Goal: Find specific page/section: Find specific page/section

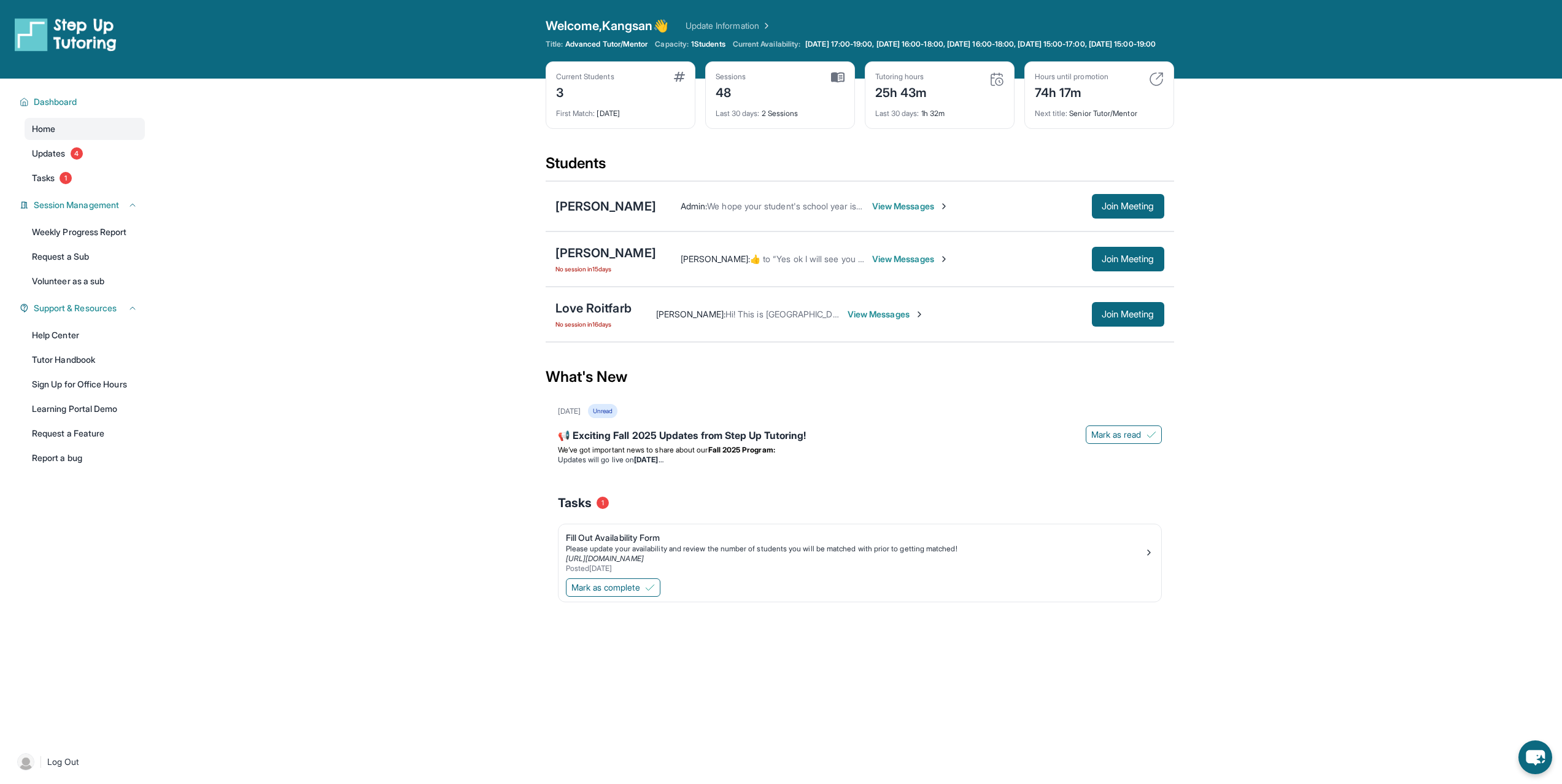
click at [570, 206] on div "[PERSON_NAME] Admin : We hope your student's school year is off to a great star…" at bounding box center [860, 206] width 629 height 50
click at [577, 209] on div "[PERSON_NAME]" at bounding box center [606, 206] width 101 height 17
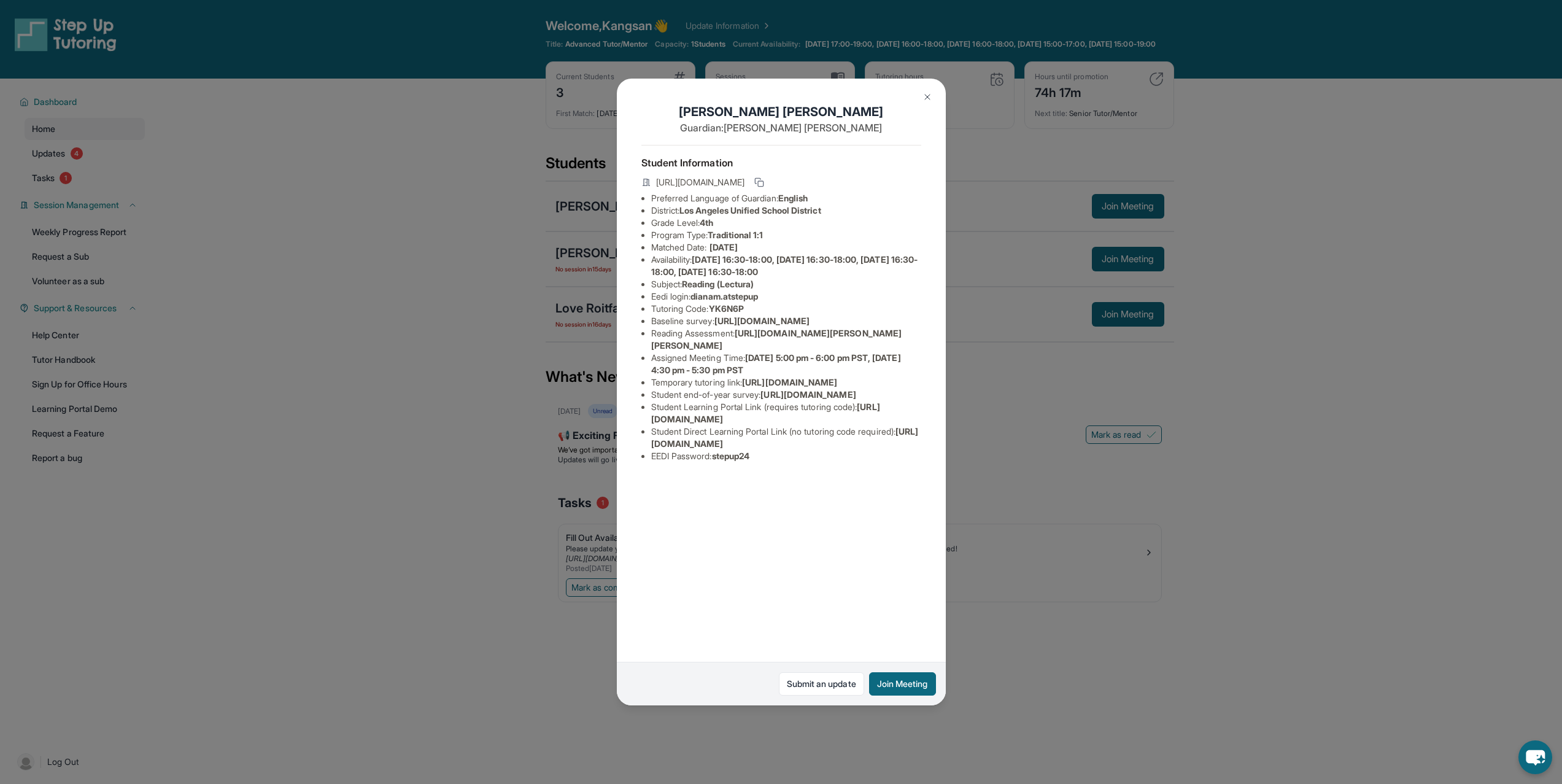
click at [256, 127] on div "[PERSON_NAME] Guardian: [PERSON_NAME] Student Information [URL][DOMAIN_NAME] Pr…" at bounding box center [781, 392] width 1562 height 784
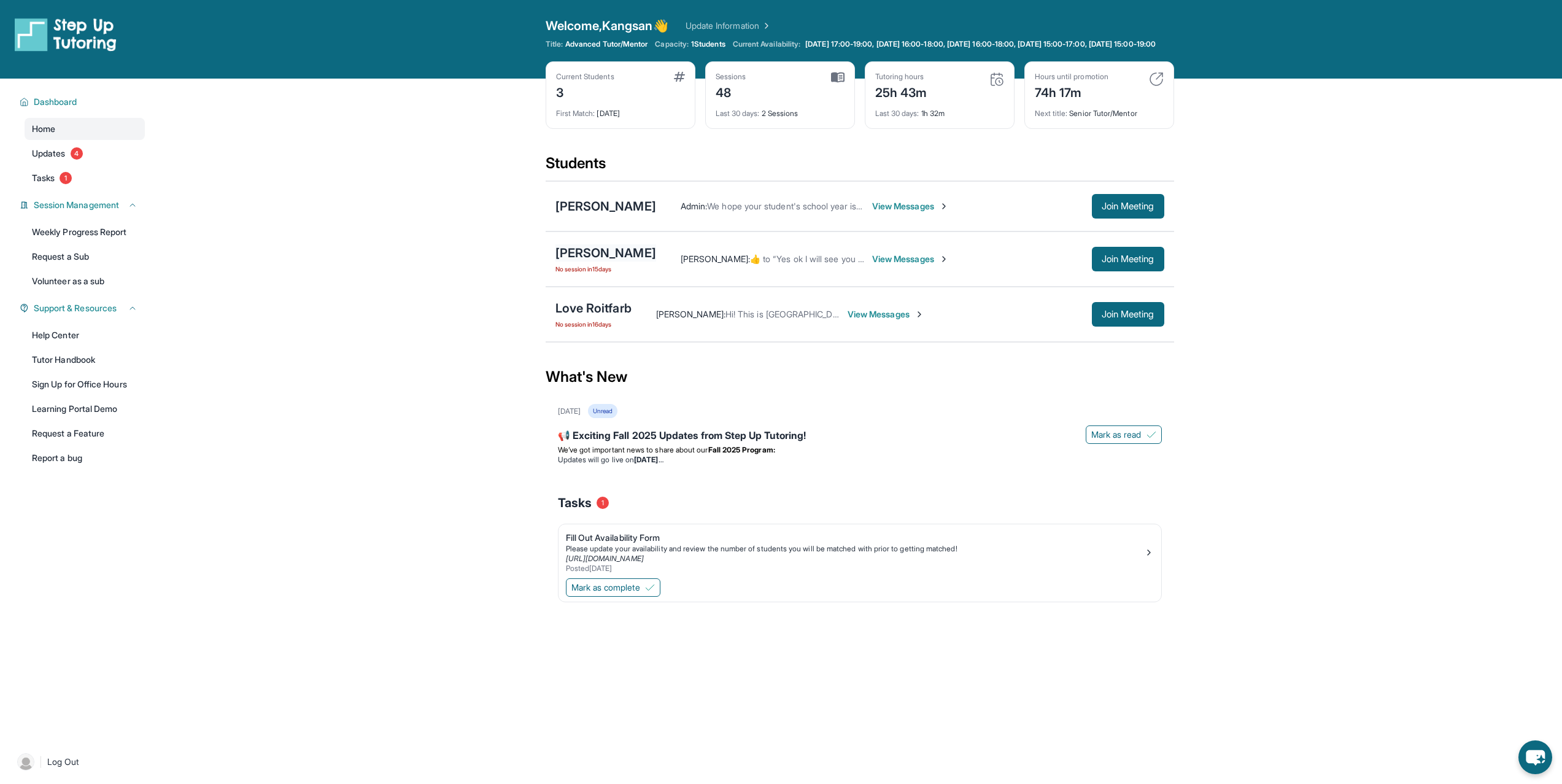
click at [582, 261] on div "[PERSON_NAME]" at bounding box center [606, 252] width 101 height 17
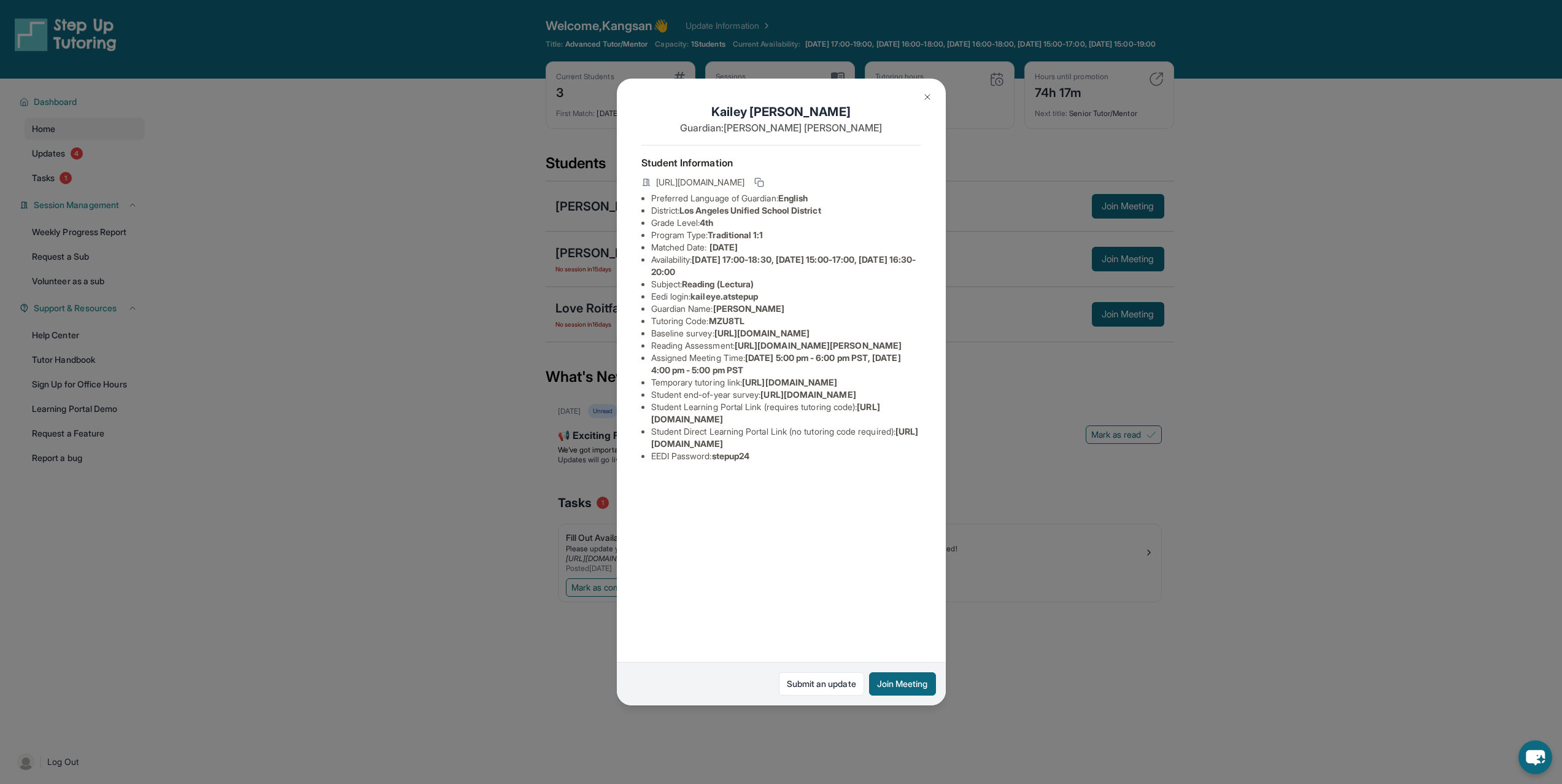
click at [420, 270] on div "[PERSON_NAME] Guardian: [PERSON_NAME] Student Information [URL][DOMAIN_NAME] Pr…" at bounding box center [781, 392] width 1562 height 784
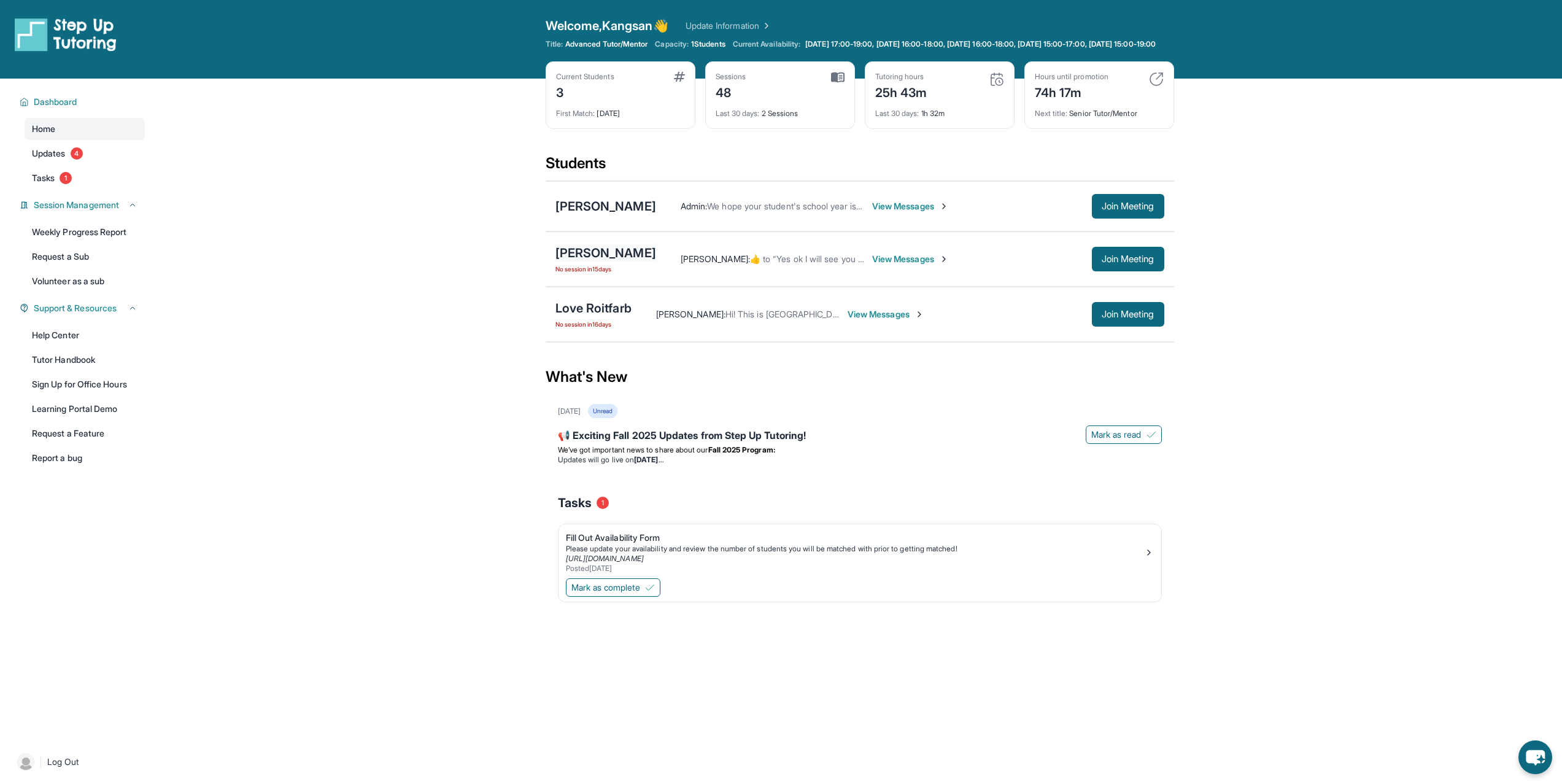
click at [583, 261] on div "[PERSON_NAME]" at bounding box center [606, 252] width 101 height 17
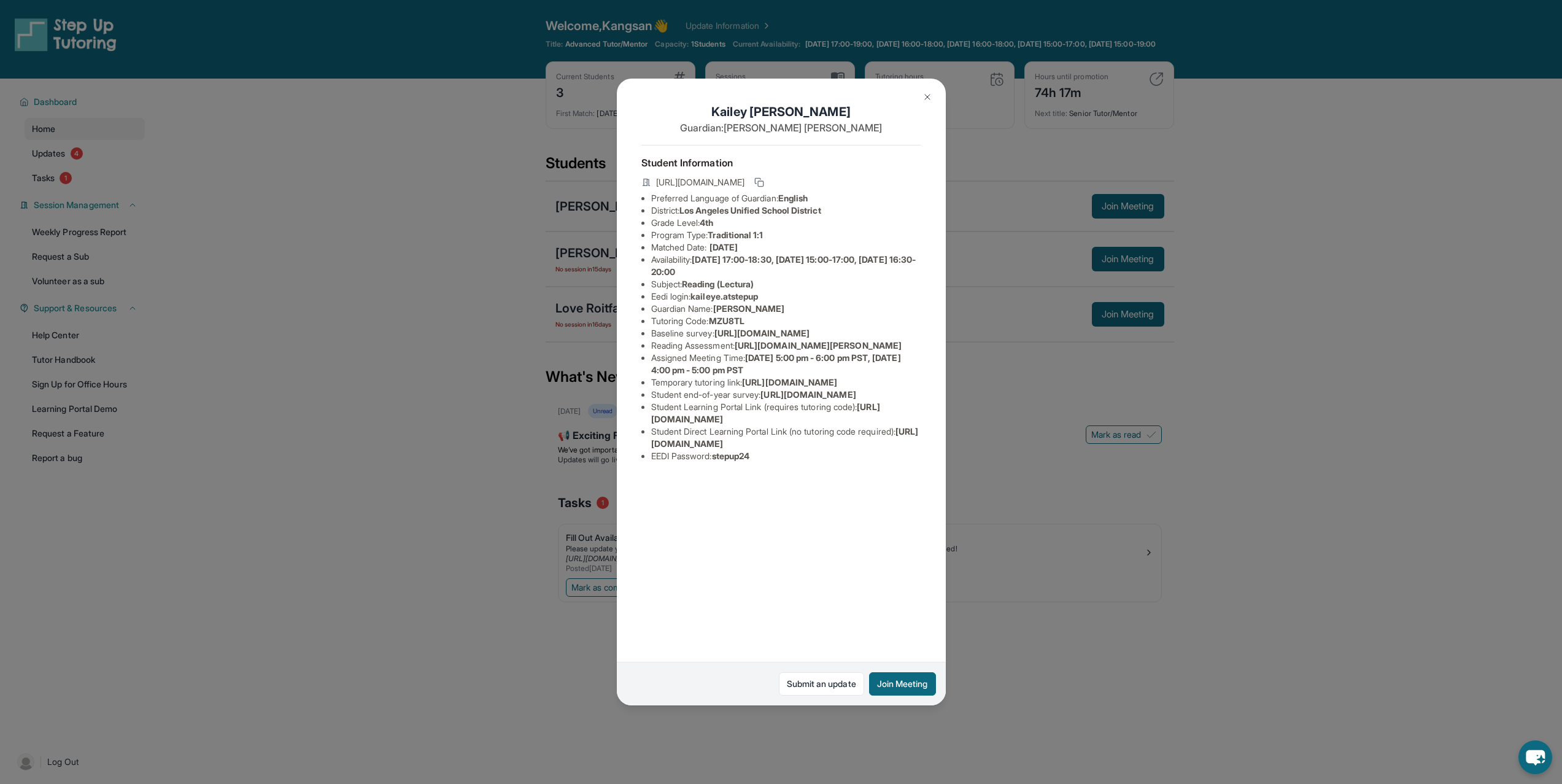
scroll to position [0, 439]
drag, startPoint x: 651, startPoint y: 344, endPoint x: 941, endPoint y: 371, distance: 291.3
click at [941, 371] on div "[PERSON_NAME] Guardian: [PERSON_NAME] Student Information [URL][DOMAIN_NAME] Pr…" at bounding box center [781, 392] width 329 height 627
copy span "[URL][DOMAIN_NAME]"
click at [872, 373] on div "[PERSON_NAME] Guardian: [PERSON_NAME] Student Information [URL][DOMAIN_NAME] Pr…" at bounding box center [781, 392] width 329 height 627
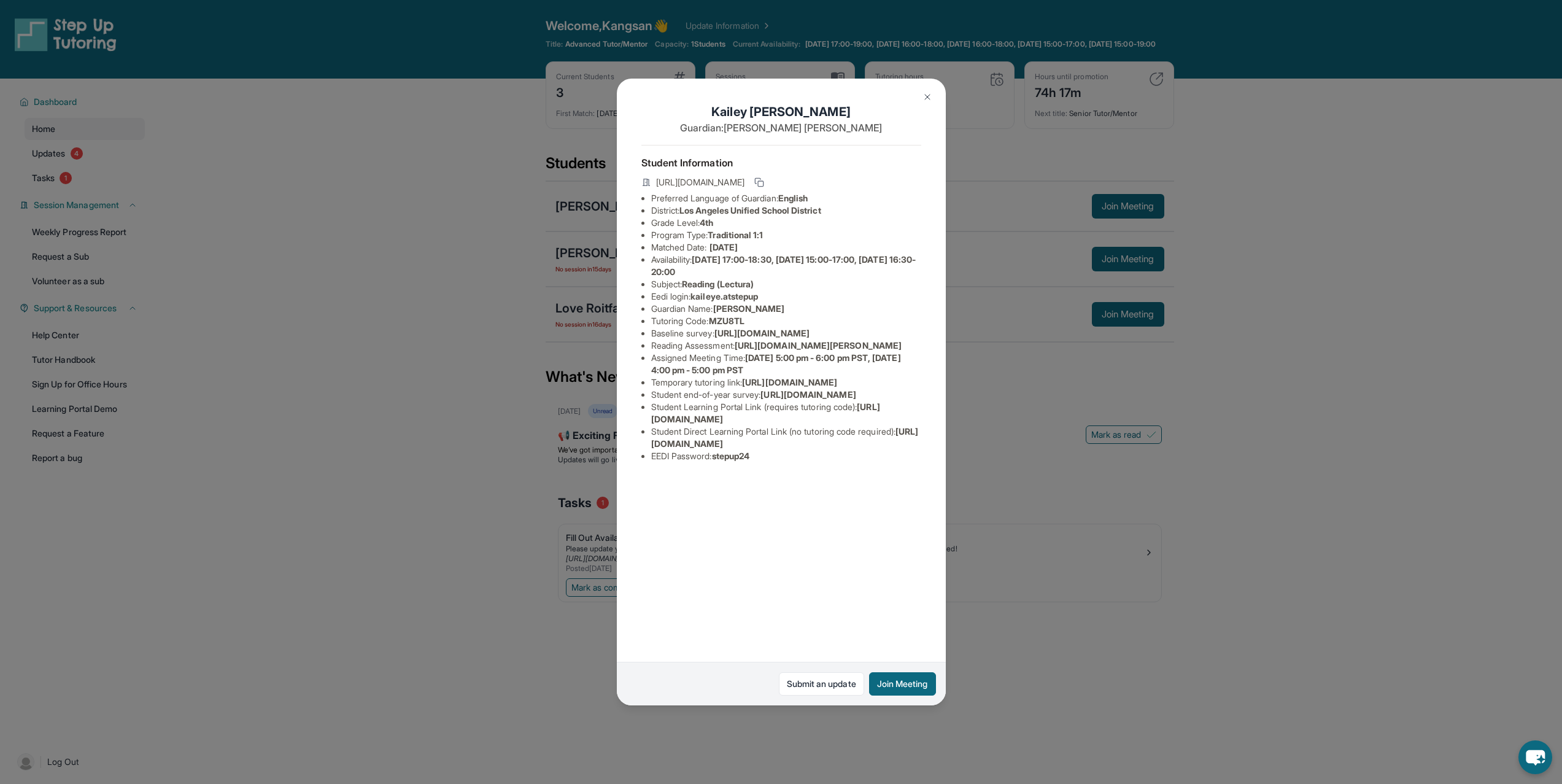
scroll to position [0, 0]
drag, startPoint x: 827, startPoint y: 371, endPoint x: 574, endPoint y: 365, distance: 253.1
click at [574, 365] on div "[PERSON_NAME] Guardian: [PERSON_NAME] Student Information [URL][DOMAIN_NAME] Pr…" at bounding box center [781, 392] width 1562 height 784
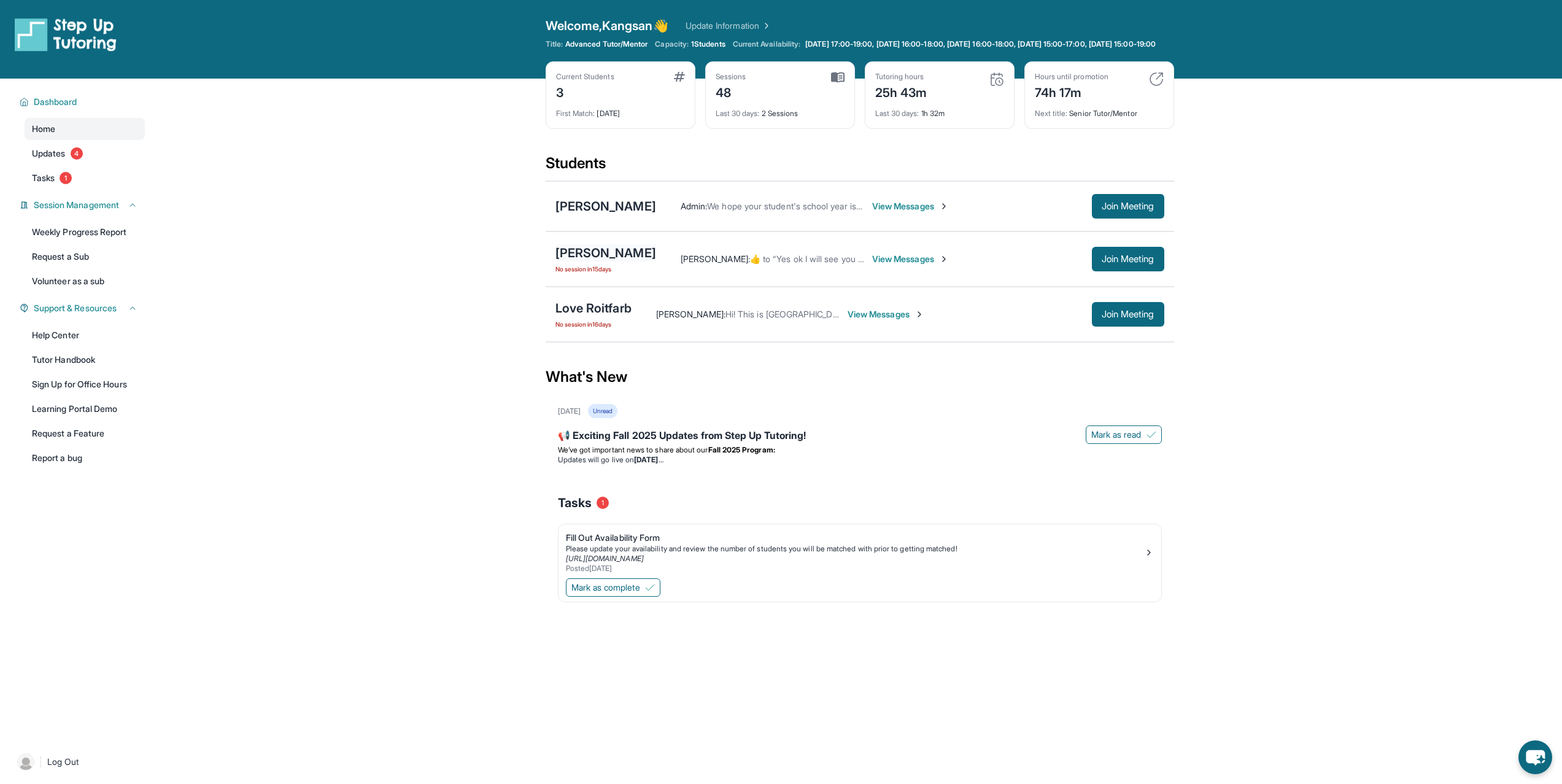
click at [596, 261] on div "[PERSON_NAME]" at bounding box center [606, 252] width 101 height 17
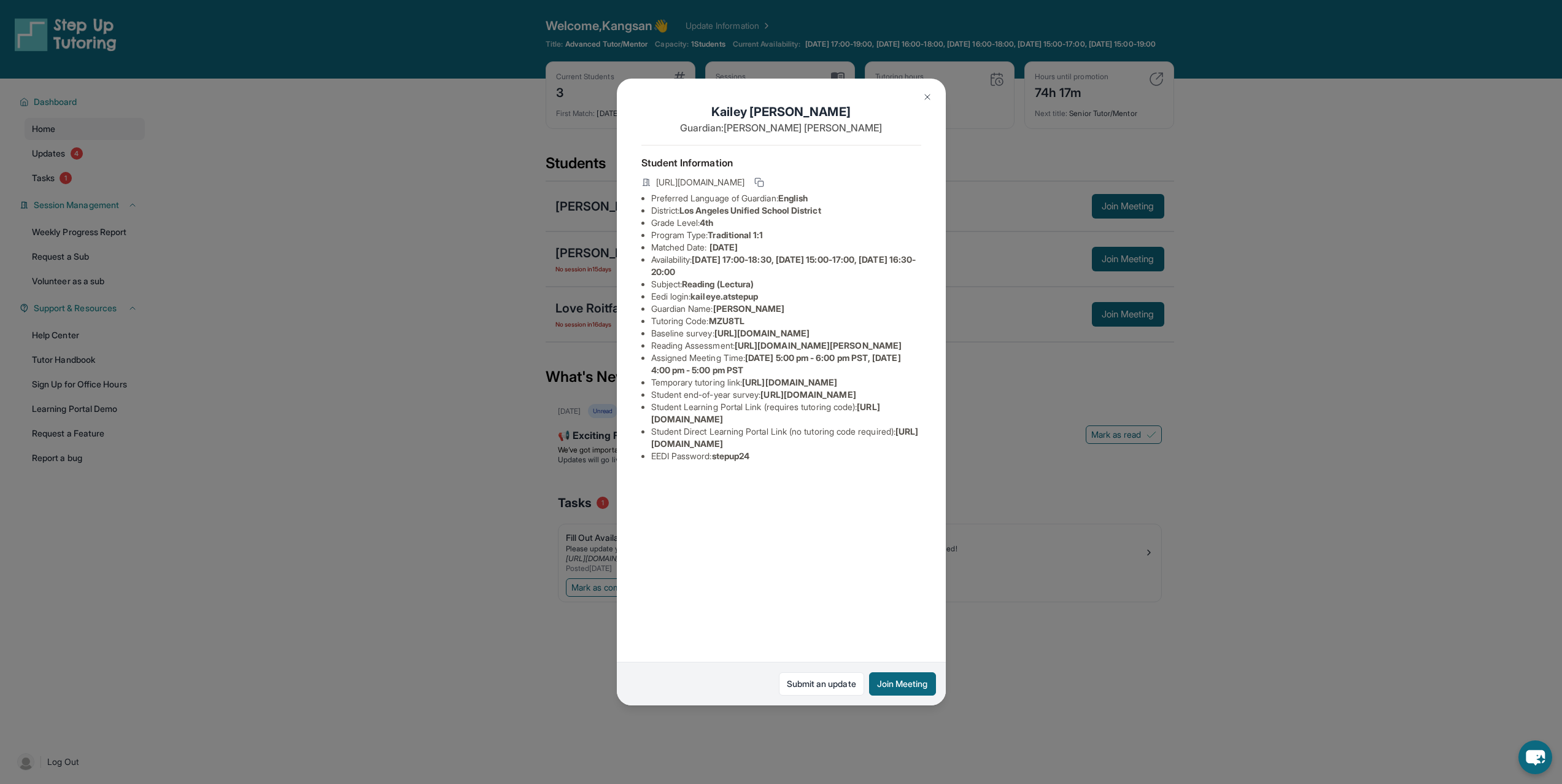
drag, startPoint x: 742, startPoint y: 381, endPoint x: 907, endPoint y: 406, distance: 166.9
click at [907, 352] on li "Reading Assessment : [URL][DOMAIN_NAME][PERSON_NAME]" at bounding box center [786, 345] width 270 height 13
copy span "[URL][DOMAIN_NAME][PERSON_NAME]"
click at [770, 338] on span "[URL][DOMAIN_NAME]" at bounding box center [762, 332] width 95 height 10
drag, startPoint x: 744, startPoint y: 383, endPoint x: 906, endPoint y: 409, distance: 164.1
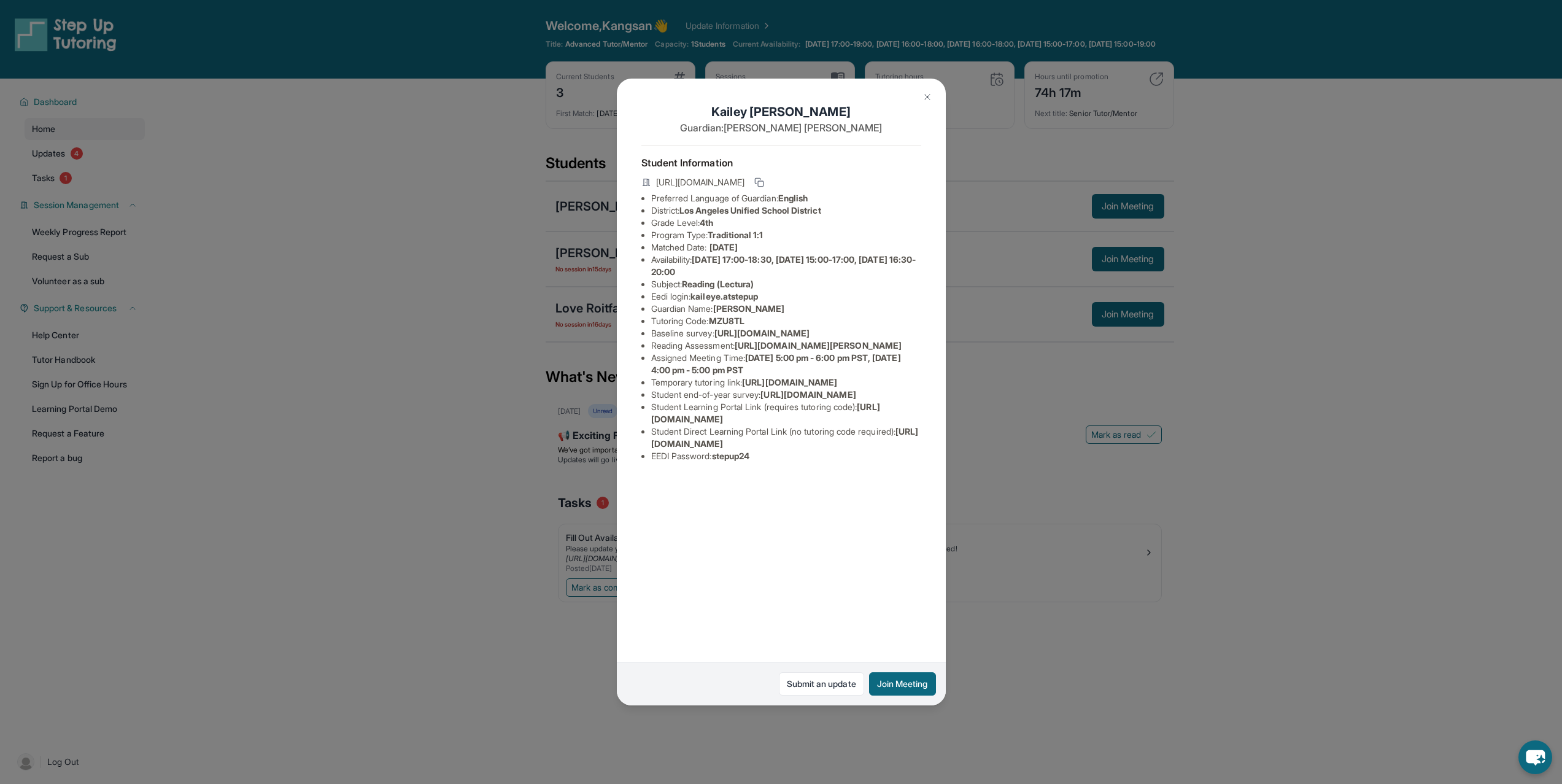
click at [906, 352] on li "Reading Assessment : [URL][DOMAIN_NAME][PERSON_NAME]" at bounding box center [786, 345] width 270 height 13
click at [905, 352] on li "Reading Assessment : [URL][DOMAIN_NAME][PERSON_NAME]" at bounding box center [786, 345] width 270 height 13
drag, startPoint x: 687, startPoint y: 285, endPoint x: 790, endPoint y: 286, distance: 103.0
click at [790, 286] on li "Subject : Reading (Lectura)" at bounding box center [786, 285] width 270 height 13
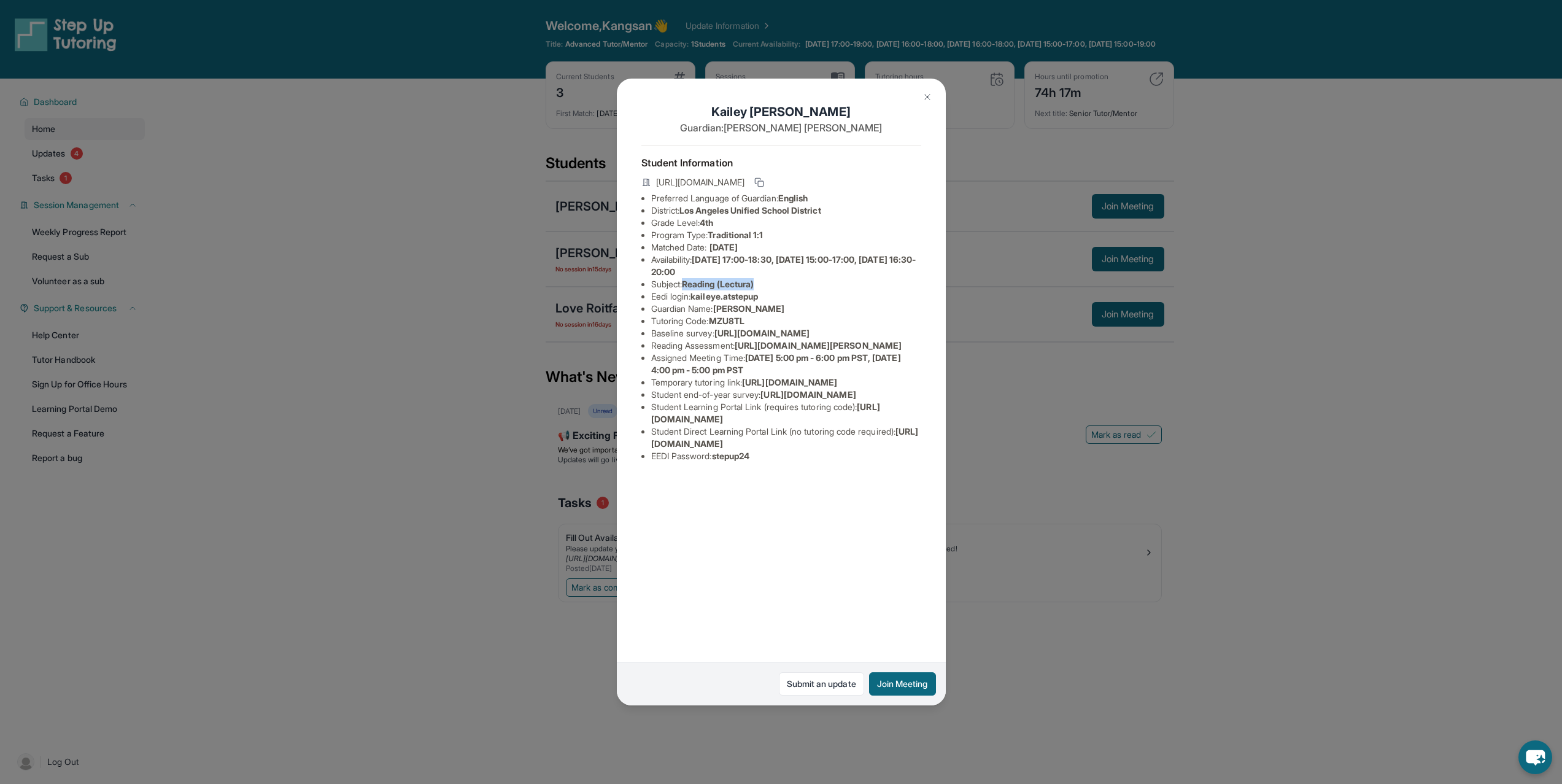
drag, startPoint x: 753, startPoint y: 285, endPoint x: 688, endPoint y: 287, distance: 65.0
click at [688, 287] on li "Subject : Reading (Lectura)" at bounding box center [786, 285] width 270 height 13
click at [688, 287] on span "Reading (Lectura)" at bounding box center [718, 283] width 72 height 10
click at [879, 718] on div "[PERSON_NAME] Guardian: [PERSON_NAME] Student Information [URL][DOMAIN_NAME] Pr…" at bounding box center [781, 392] width 1562 height 784
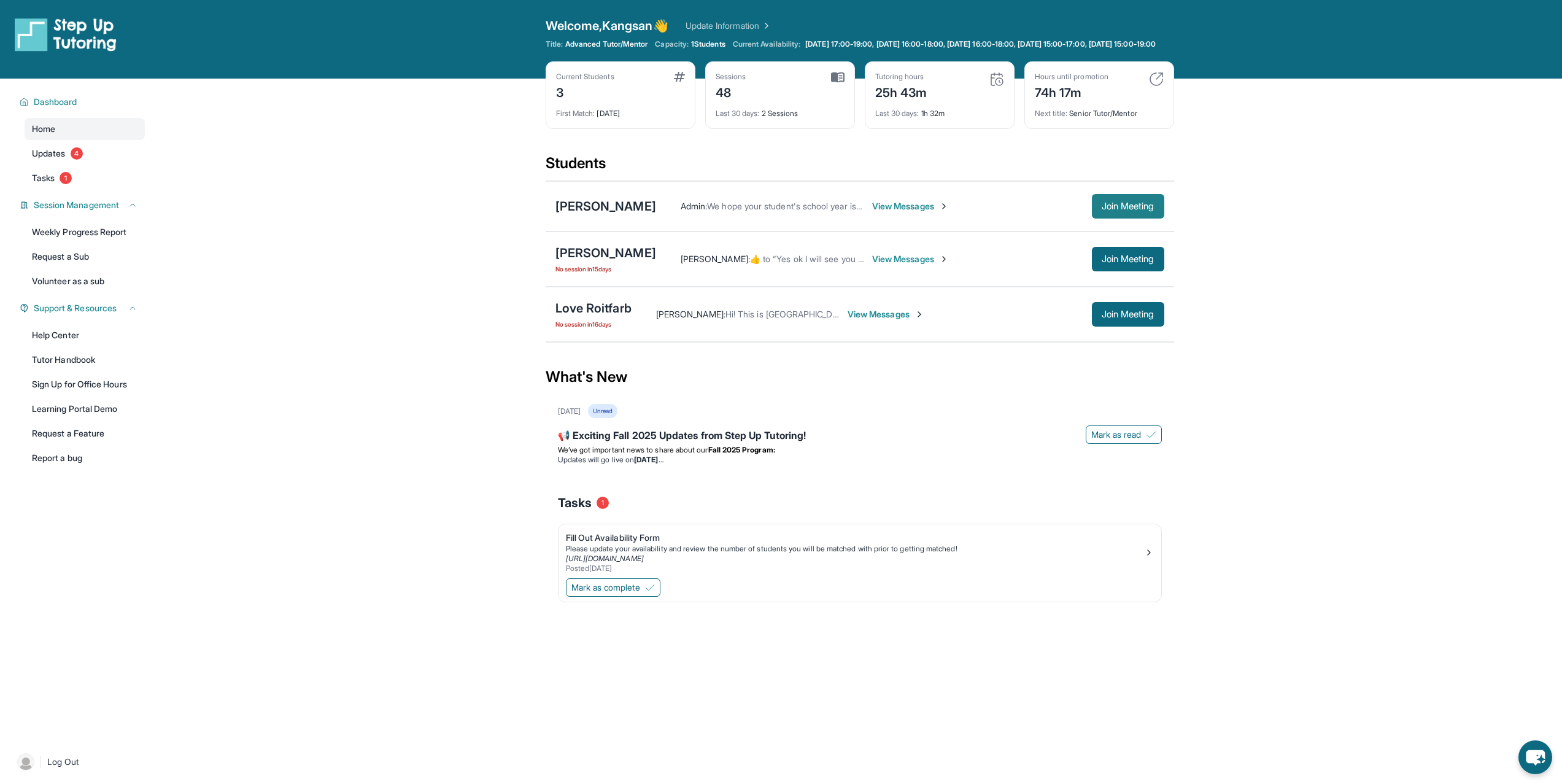
click at [1141, 208] on button "Join Meeting" at bounding box center [1128, 206] width 73 height 24
click at [591, 261] on div "[PERSON_NAME]" at bounding box center [606, 252] width 101 height 17
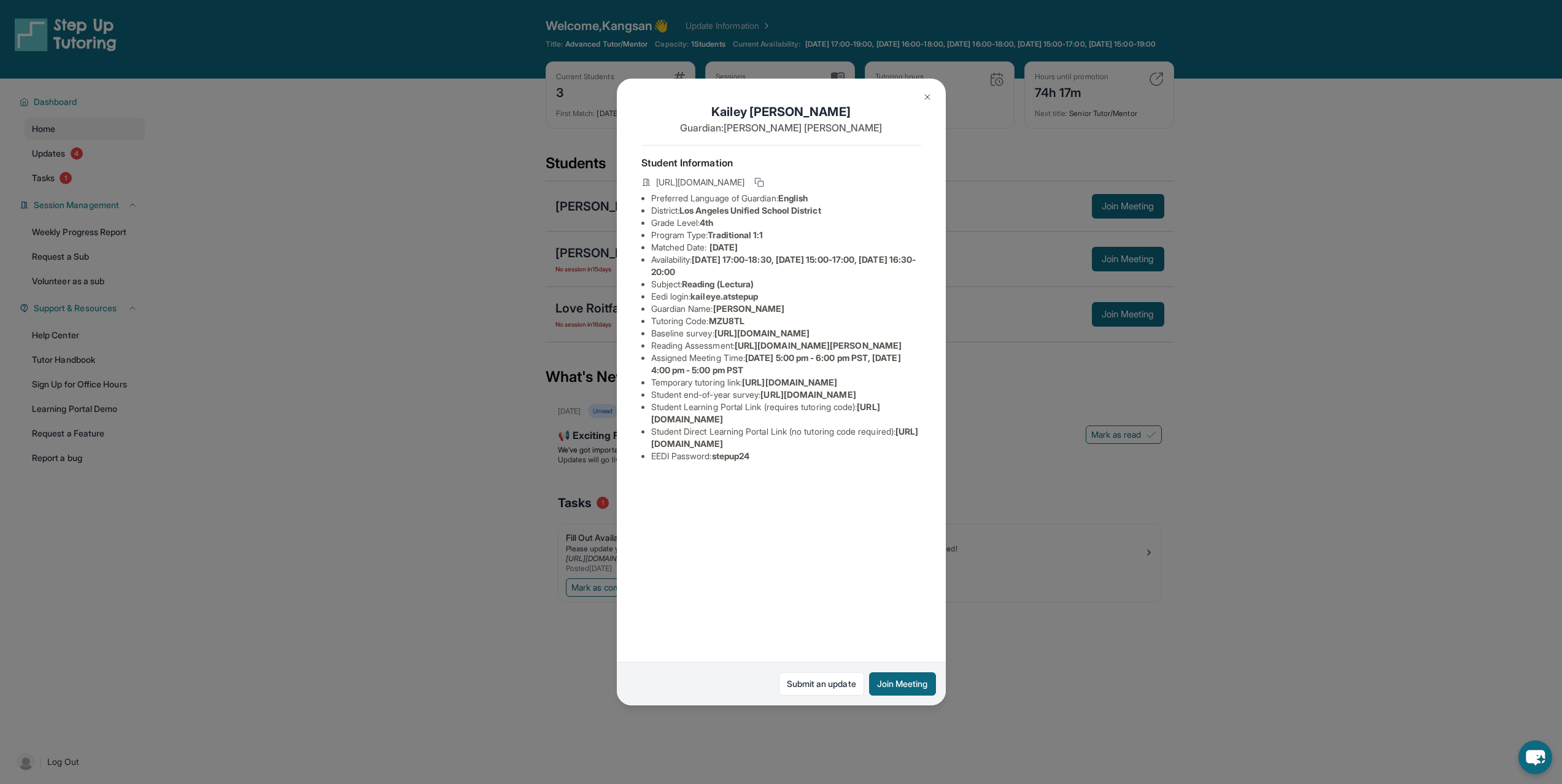
click at [402, 214] on div "[PERSON_NAME] Guardian: [PERSON_NAME] Student Information [URL][DOMAIN_NAME] Pr…" at bounding box center [781, 392] width 1562 height 784
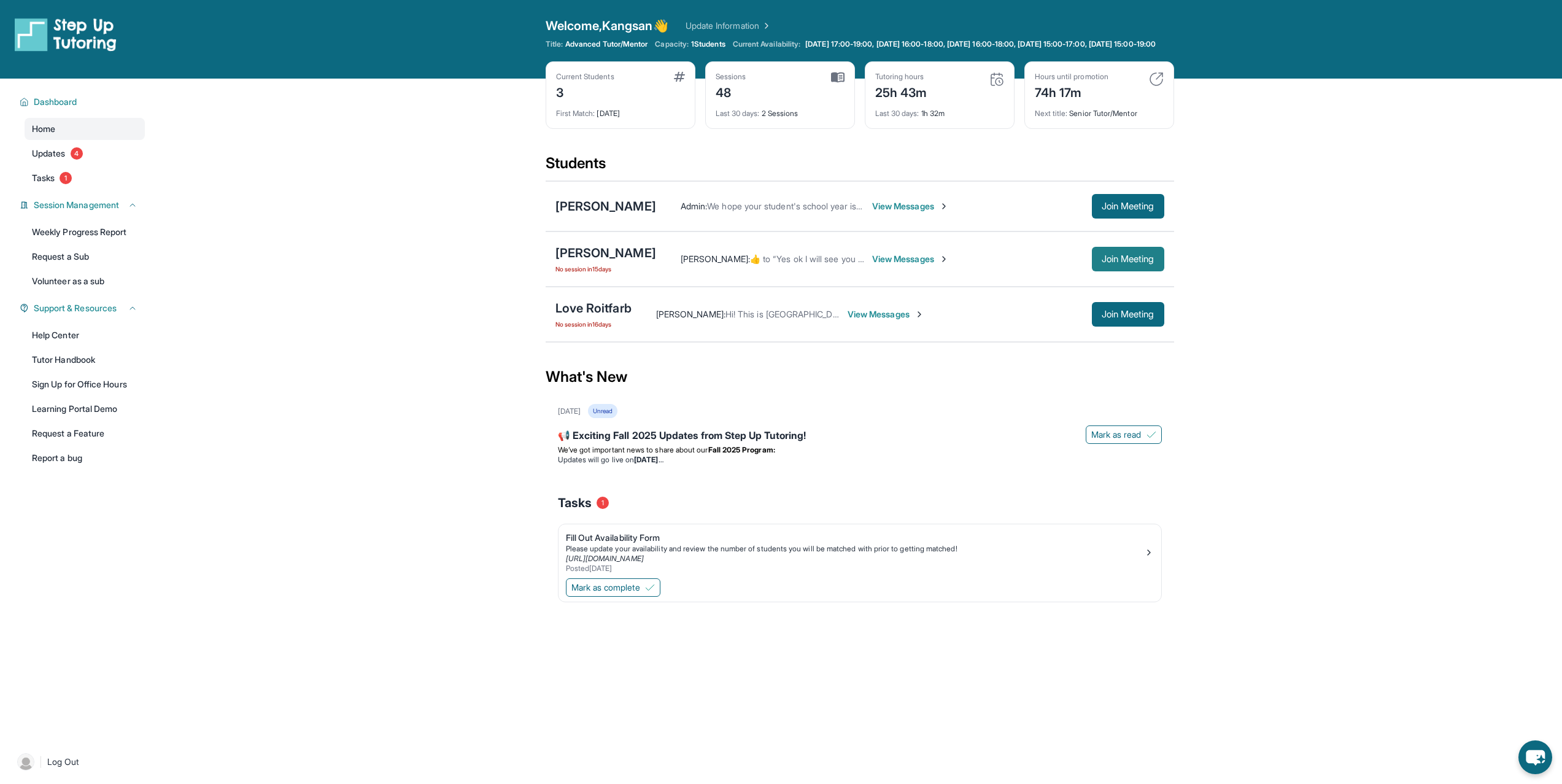
click at [1125, 271] on button "Join Meeting" at bounding box center [1128, 259] width 73 height 24
